Goal: Task Accomplishment & Management: Manage account settings

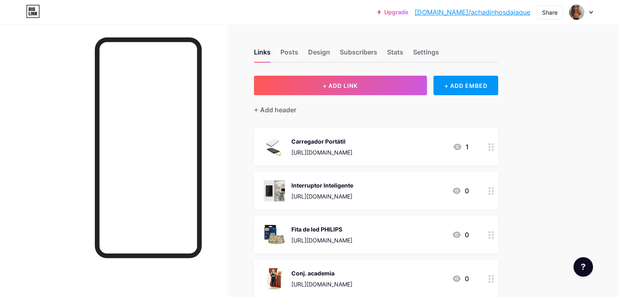
click at [510, 11] on link "[DOMAIN_NAME]/achadinhosdajaque" at bounding box center [472, 12] width 116 height 10
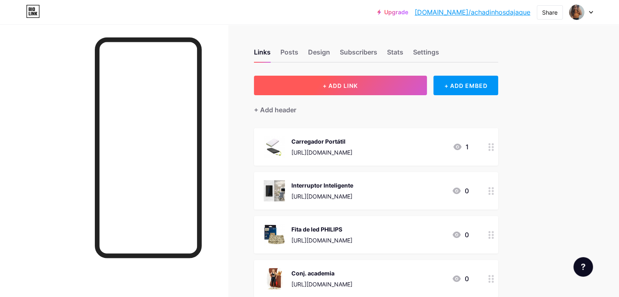
click at [392, 76] on button "+ ADD LINK" at bounding box center [340, 86] width 173 height 20
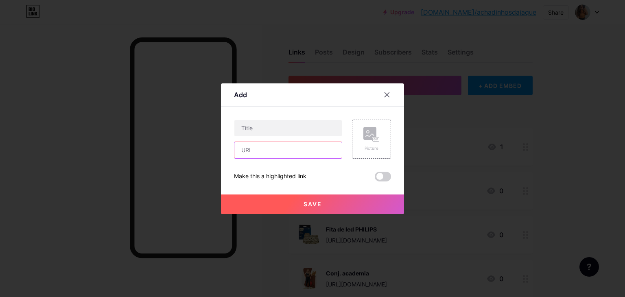
paste input "[URL][DOMAIN_NAME]"
type input "[URL][DOMAIN_NAME]"
click at [264, 124] on input "text" at bounding box center [287, 128] width 107 height 16
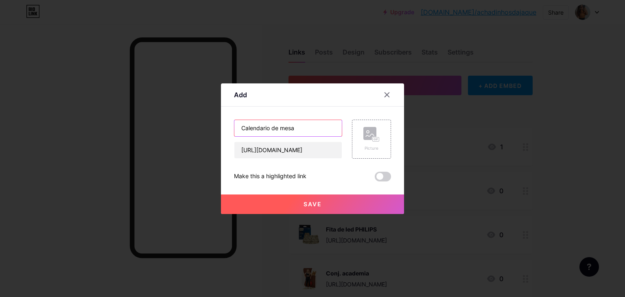
type input "Calendario de mesa"
click at [369, 146] on div "Picture" at bounding box center [371, 139] width 16 height 24
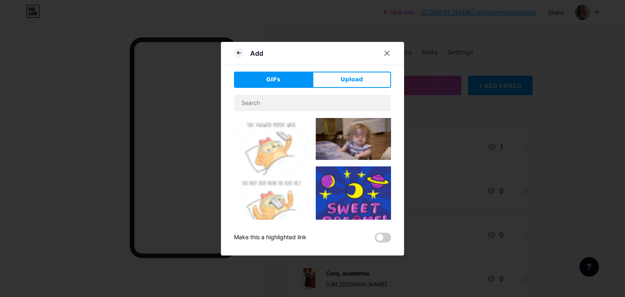
click at [341, 81] on button "Upload" at bounding box center [351, 80] width 79 height 16
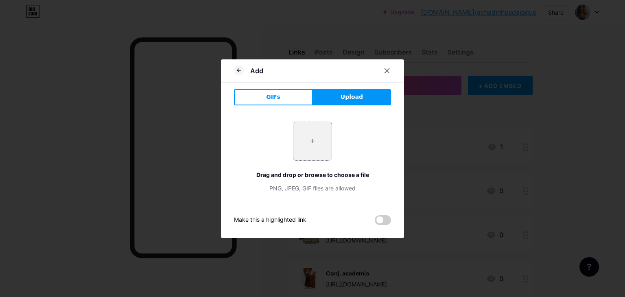
click at [322, 138] on input "file" at bounding box center [312, 141] width 38 height 38
type input "C:\fakepath\br-11134207-7r98o-m36dxqlefak559.webp"
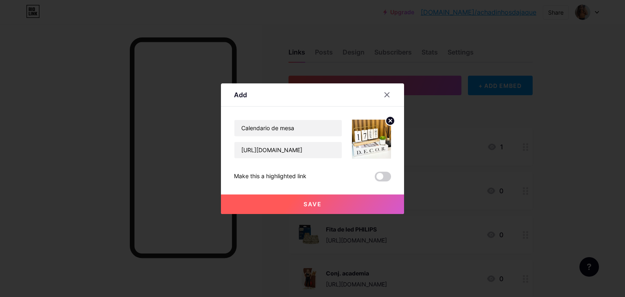
click at [348, 204] on button "Save" at bounding box center [312, 204] width 183 height 20
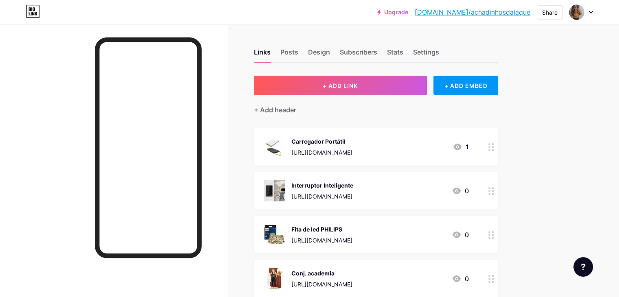
click at [324, 95] on div "+ Add header" at bounding box center [376, 105] width 244 height 20
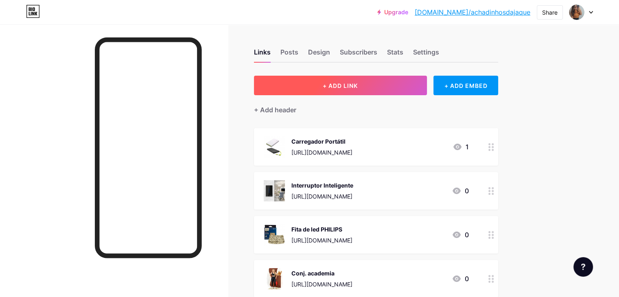
click at [325, 92] on button "+ ADD LINK" at bounding box center [340, 86] width 173 height 20
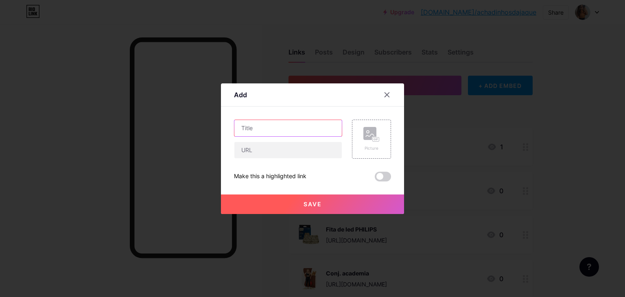
paste input "Mesa Buffet Aparador Industrial Pés Dourado Tampo Branco -White"
type input "Mesa Buffet Aparador Industrial Pés Dourado Tampo Branco -White"
click at [273, 144] on input "text" at bounding box center [287, 150] width 107 height 16
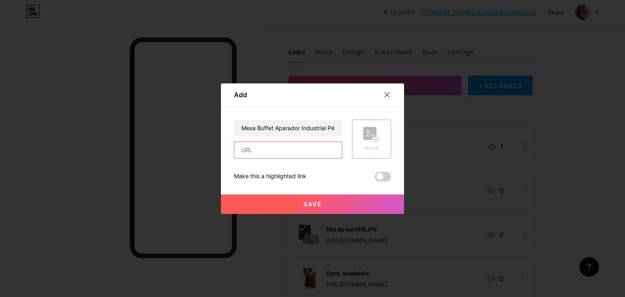
paste input "[URL][DOMAIN_NAME]"
type input "[URL][DOMAIN_NAME]"
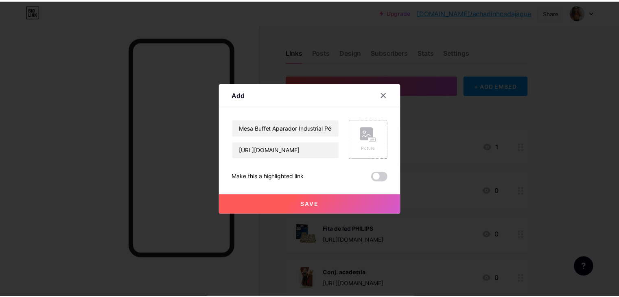
scroll to position [0, 0]
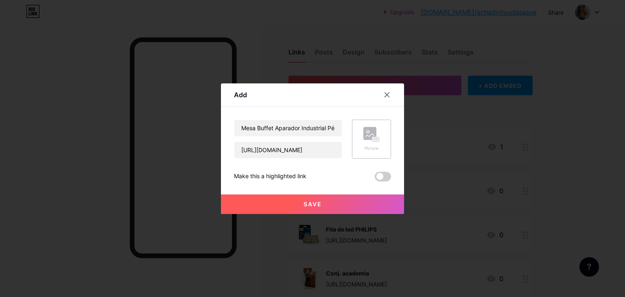
click at [376, 138] on rect at bounding box center [376, 139] width 7 height 4
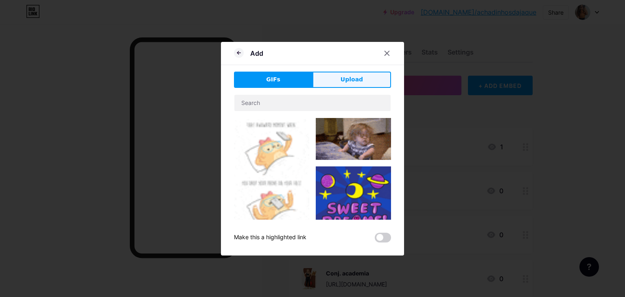
click at [357, 75] on span "Upload" at bounding box center [351, 79] width 22 height 9
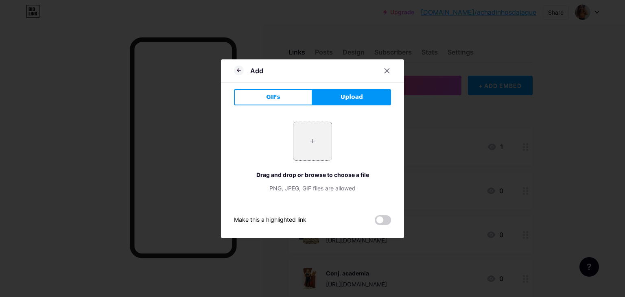
click at [313, 144] on input "file" at bounding box center [312, 141] width 38 height 38
type input "C:\fakepath\br-11134207-7r98o-mccq6rddfwx49d.webp"
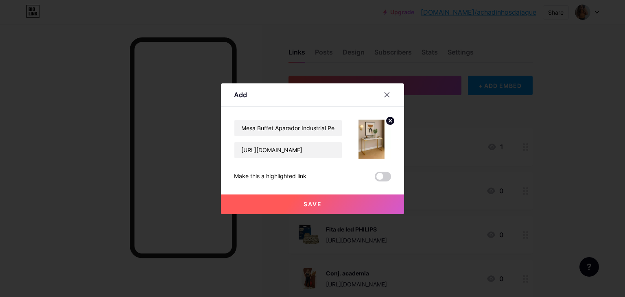
drag, startPoint x: 236, startPoint y: 174, endPoint x: 322, endPoint y: 170, distance: 85.9
click at [323, 170] on div "Mesa Buffet Aparador Industrial Pés Dourado Tampo Branco -White [URL][DOMAIN_NA…" at bounding box center [312, 151] width 157 height 62
copy div "Make this a highlighted link"
click at [390, 179] on label at bounding box center [383, 177] width 16 height 10
click at [375, 179] on input "checkbox" at bounding box center [375, 179] width 0 height 0
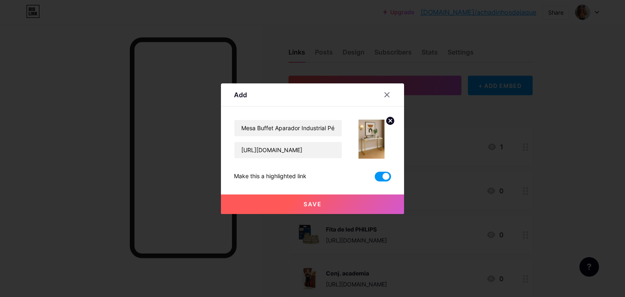
click at [386, 178] on span at bounding box center [383, 177] width 16 height 10
click at [375, 179] on input "checkbox" at bounding box center [375, 179] width 0 height 0
click at [386, 178] on span at bounding box center [383, 177] width 16 height 10
click at [375, 179] on input "checkbox" at bounding box center [375, 179] width 0 height 0
click at [344, 212] on button "Save" at bounding box center [312, 204] width 183 height 20
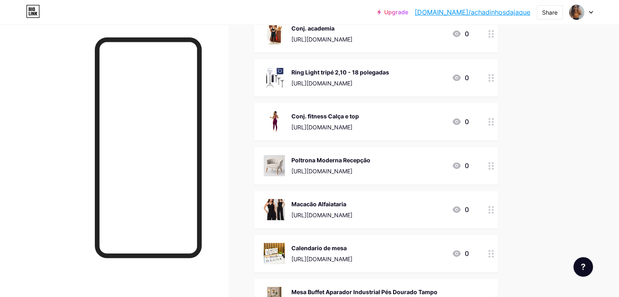
scroll to position [244, 0]
click at [434, 120] on div "Conj. fitness Calça e top [URL][DOMAIN_NAME] 0" at bounding box center [366, 122] width 205 height 21
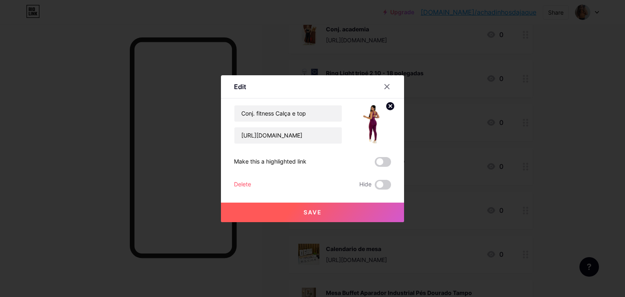
click at [386, 158] on span at bounding box center [383, 162] width 16 height 10
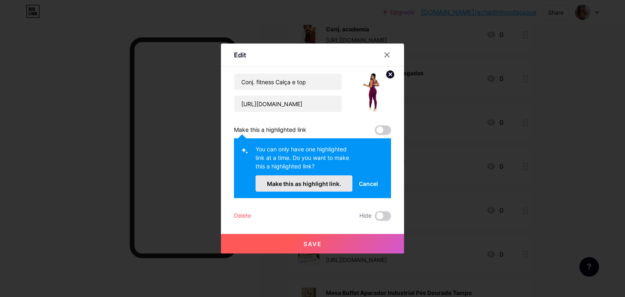
click at [329, 184] on span "Make this as highlight link." at bounding box center [304, 183] width 74 height 7
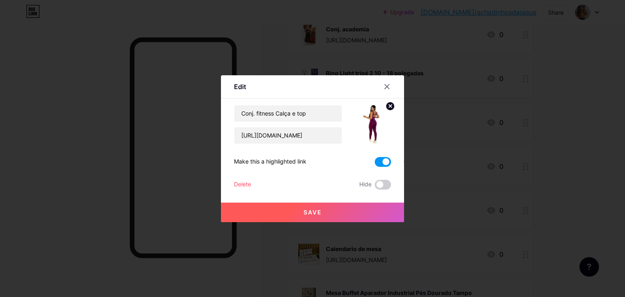
click at [319, 217] on button "Save" at bounding box center [312, 213] width 183 height 20
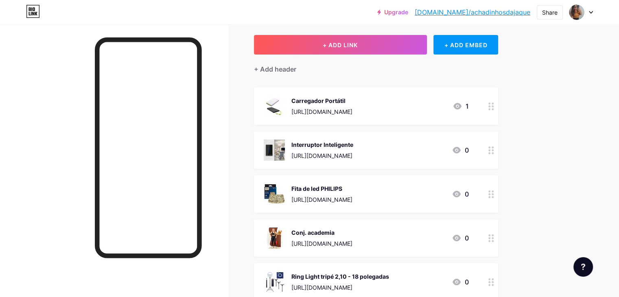
scroll to position [0, 0]
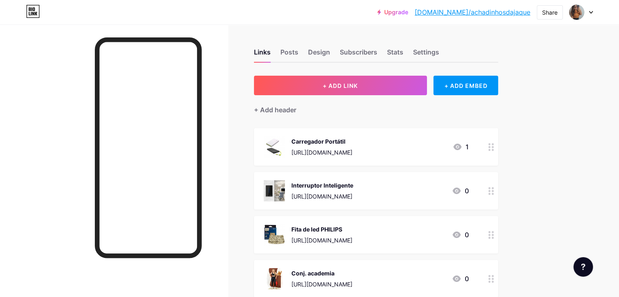
click at [499, 13] on link "[DOMAIN_NAME]/achadinhosdajaque" at bounding box center [472, 12] width 116 height 10
